Goal: Task Accomplishment & Management: Manage account settings

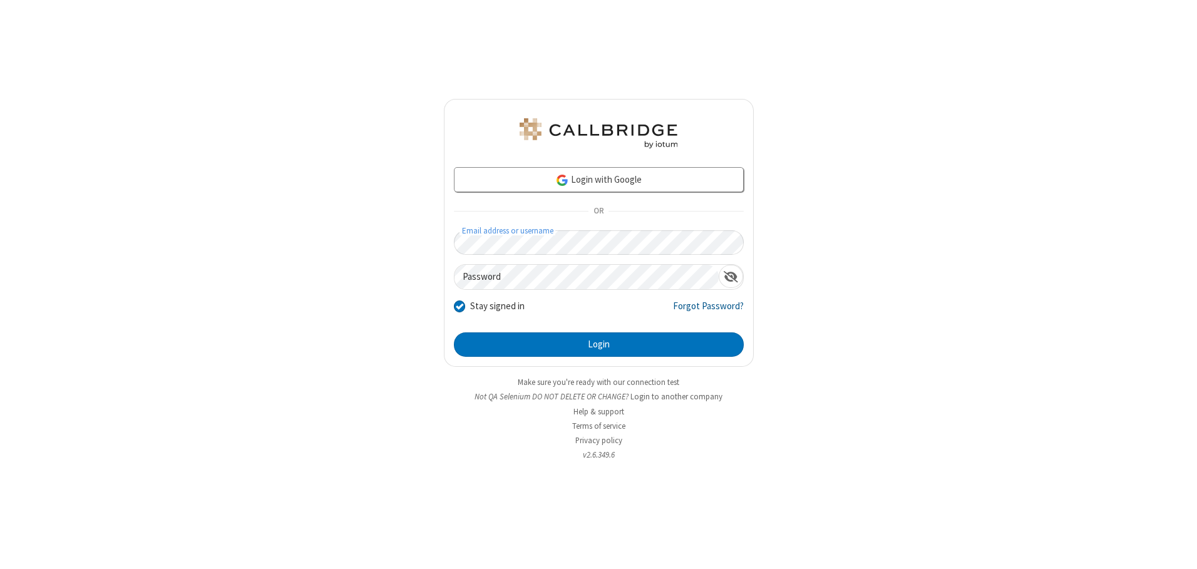
click at [709, 311] on link "Forgot Password?" at bounding box center [708, 311] width 71 height 24
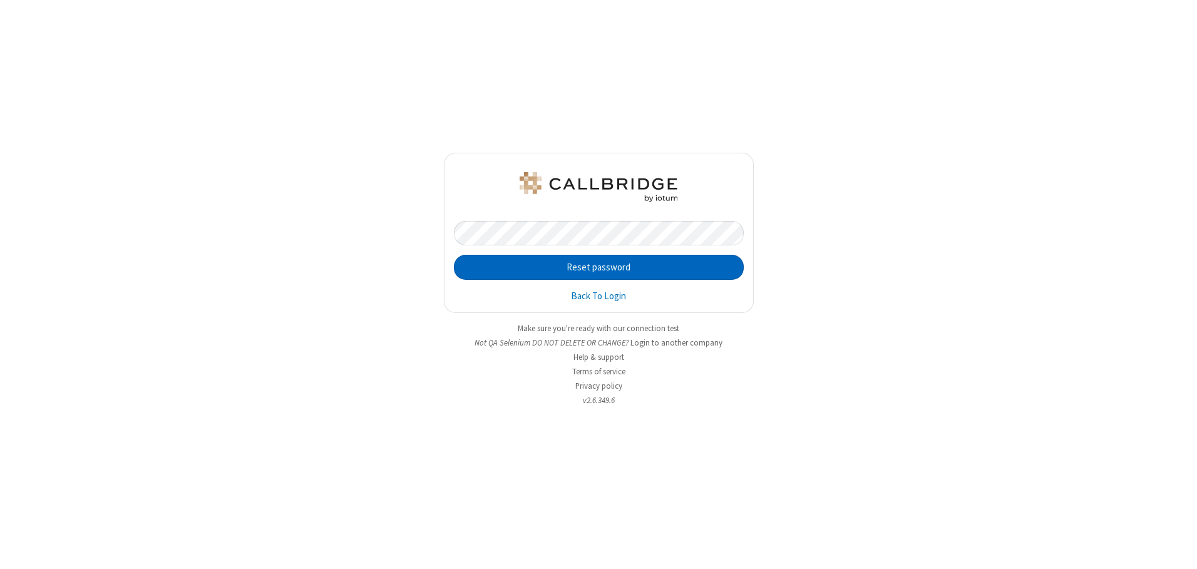
click at [599, 267] on button "Reset password" at bounding box center [599, 267] width 290 height 25
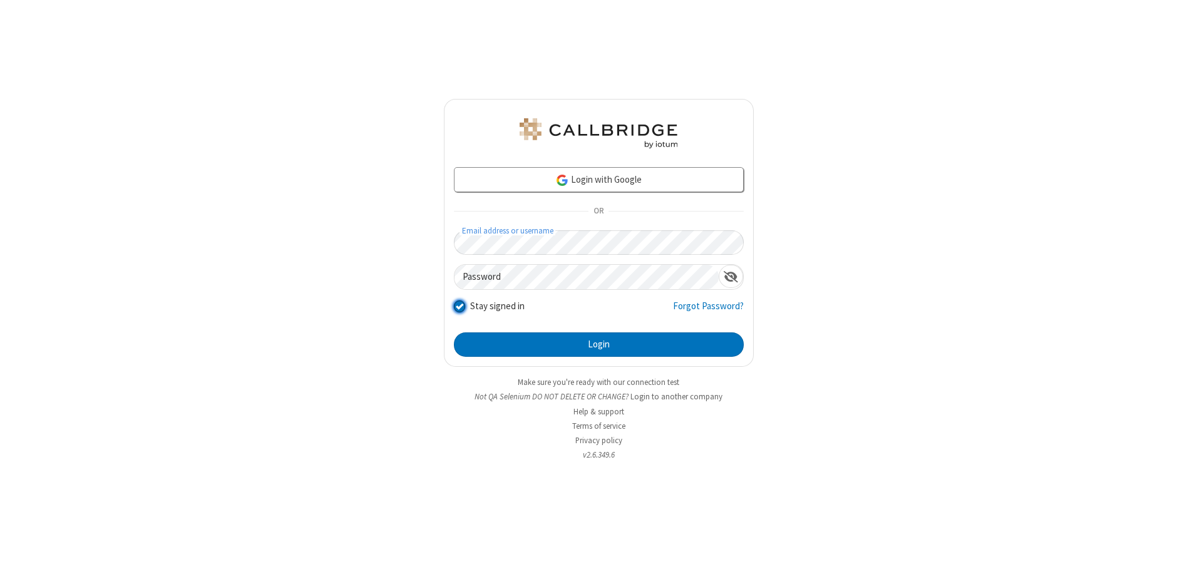
click at [459, 306] on input "Stay signed in" at bounding box center [460, 306] width 12 height 13
checkbox input "false"
click at [599, 344] on button "Login" at bounding box center [599, 344] width 290 height 25
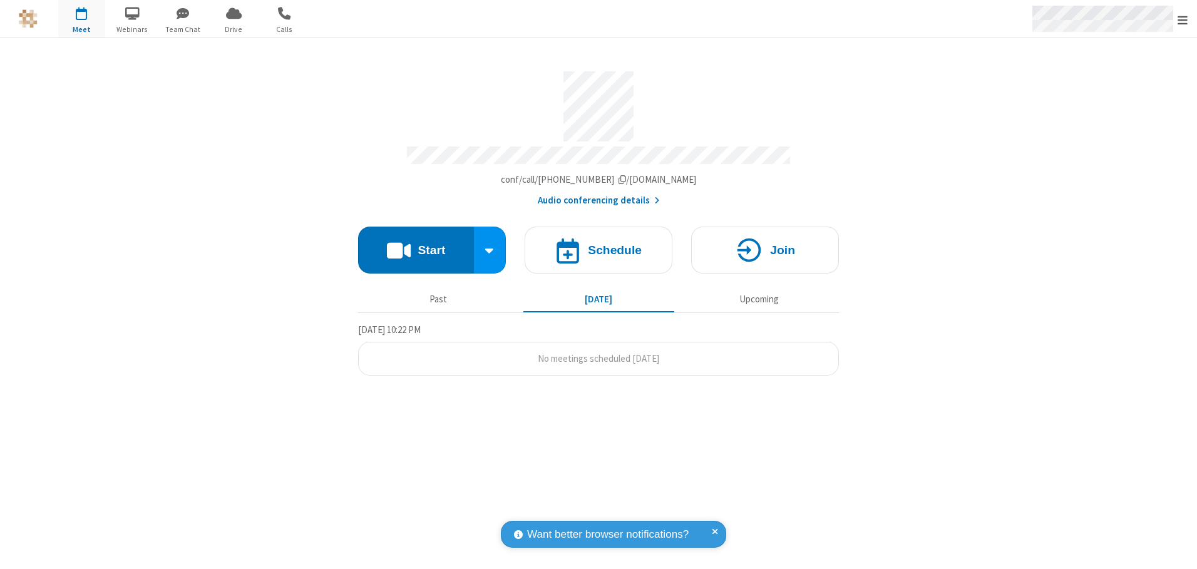
click at [1183, 19] on span "Open menu" at bounding box center [1183, 20] width 10 height 13
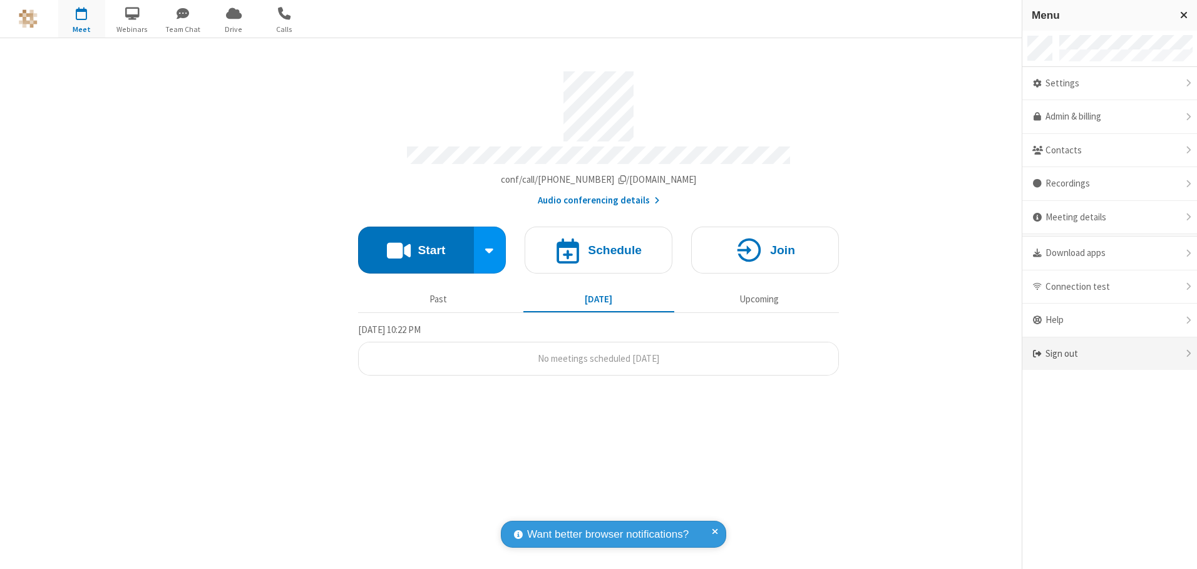
click at [1109, 354] on div "Sign out" at bounding box center [1109, 353] width 175 height 33
